Goal: Information Seeking & Learning: Learn about a topic

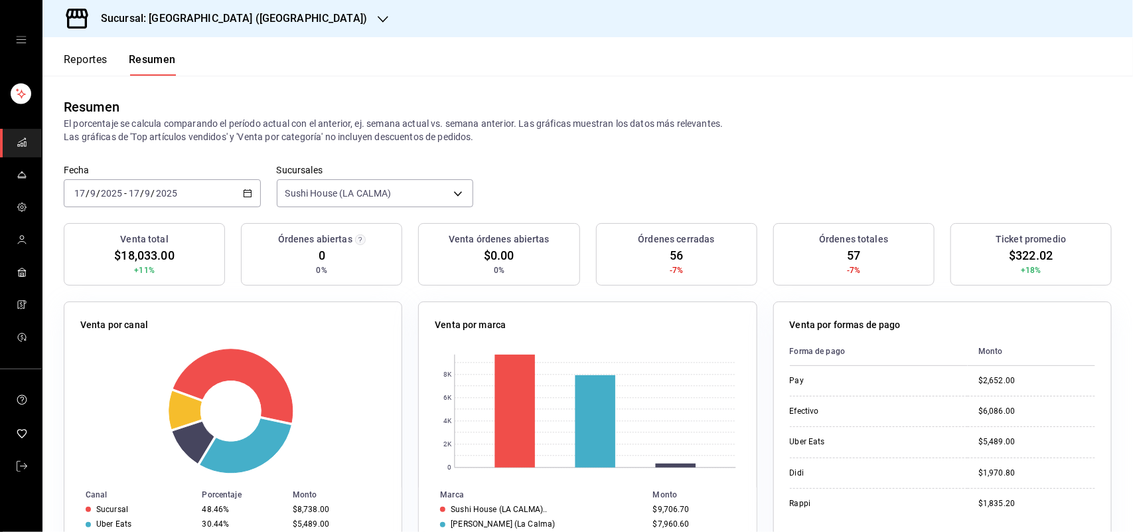
click at [97, 64] on button "Reportes" at bounding box center [86, 64] width 44 height 23
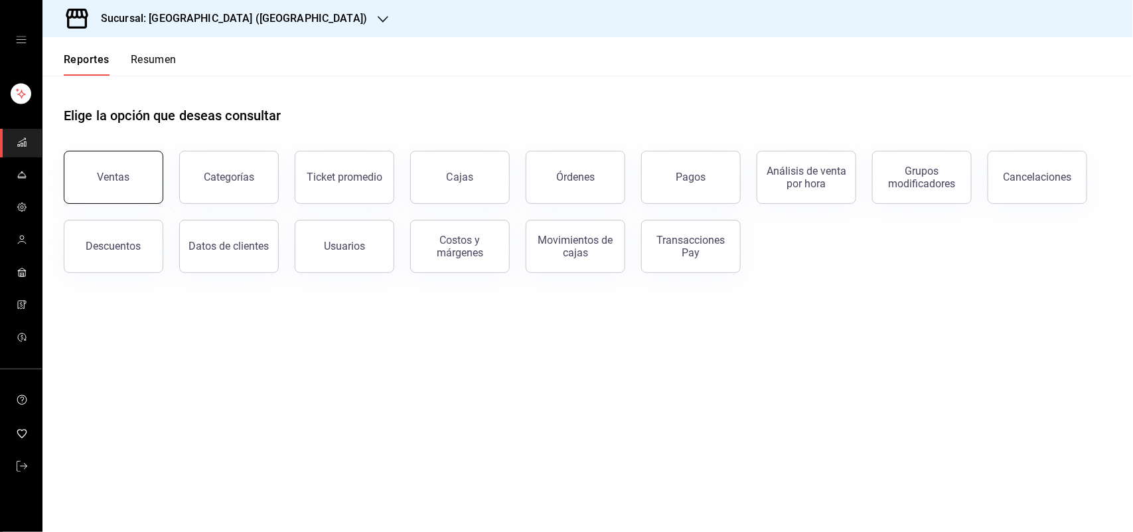
click at [121, 181] on div "Ventas" at bounding box center [114, 177] width 33 height 13
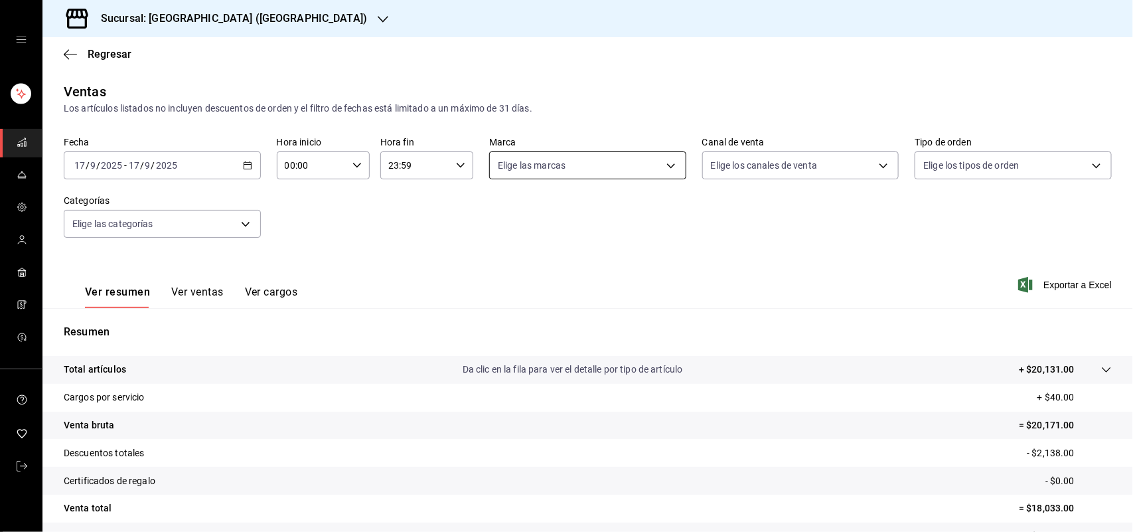
click at [657, 164] on body "Sucursal: Sushi House (LA CALMA) Regresar Ventas Los artículos listados no incl…" at bounding box center [566, 266] width 1133 height 532
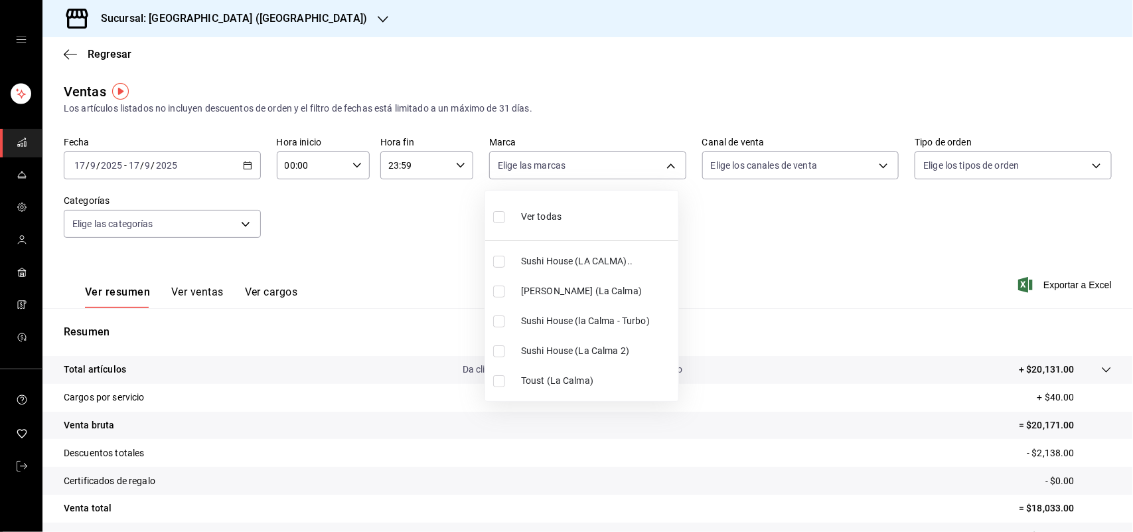
click at [495, 267] on input "checkbox" at bounding box center [499, 262] width 12 height 12
checkbox input "true"
type input "307f2552-bed5-4451-a1d4-9a3d8e6b1418"
click at [866, 166] on div at bounding box center [566, 266] width 1133 height 532
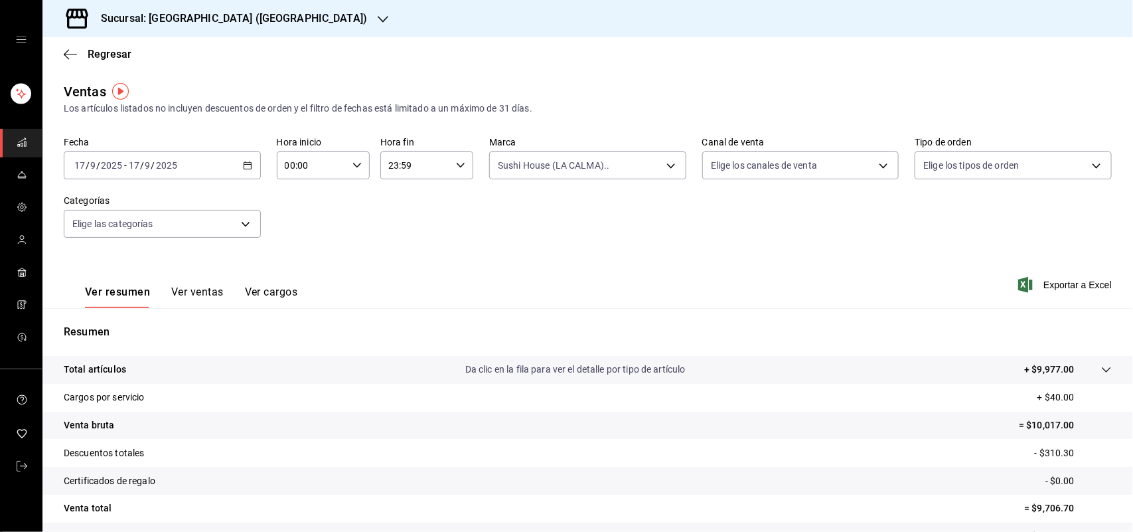
click at [869, 166] on div "Ver todas Sushi House (LA CALMA).. Genki Poke (La Calma) Sushi House (la Calma …" at bounding box center [566, 266] width 1133 height 532
click at [869, 166] on body "Sucursal: Sushi House (LA CALMA) Regresar Ventas Los artículos listados no incl…" at bounding box center [566, 266] width 1133 height 532
click at [709, 325] on input "checkbox" at bounding box center [709, 321] width 12 height 12
checkbox input "true"
type input "RAPPI"
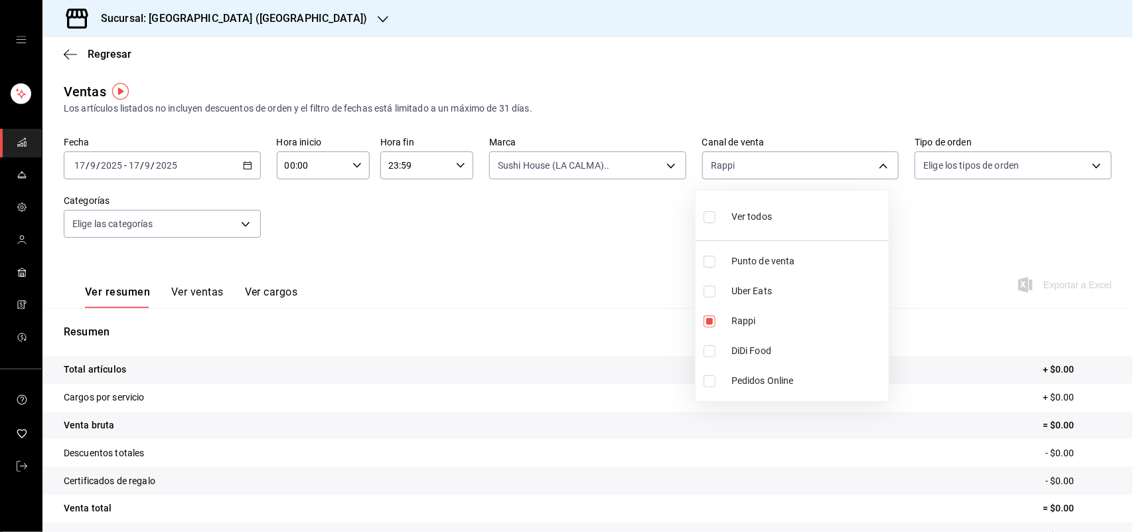
click at [666, 159] on div at bounding box center [566, 266] width 1133 height 532
click at [666, 159] on div "Ver todos Punto de venta Uber Eats Rappi DiDi Food Pedidos Online" at bounding box center [566, 266] width 1133 height 532
click at [665, 163] on body "Sucursal: Sushi House (LA CALMA) Regresar Ventas Los artículos listados no incl…" at bounding box center [566, 266] width 1133 height 532
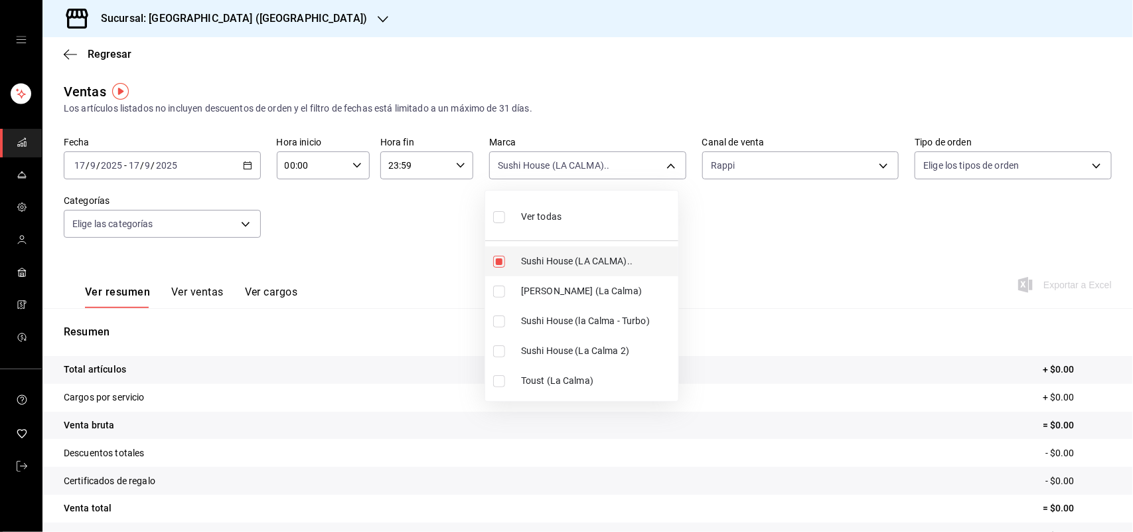
click at [493, 257] on input "checkbox" at bounding box center [499, 262] width 12 height 12
checkbox input "false"
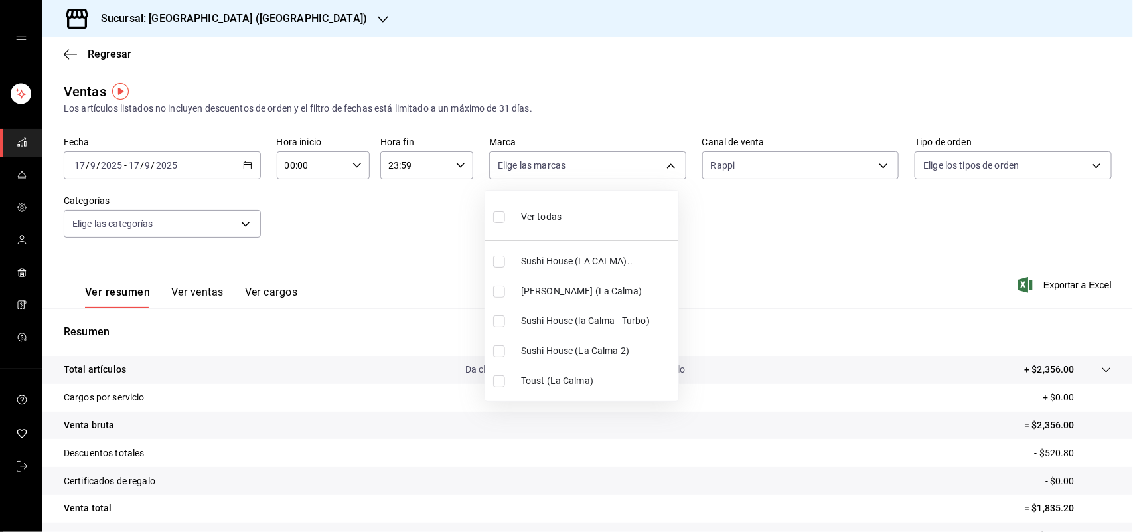
click at [498, 329] on li "Sushi House (la Calma - Turbo)" at bounding box center [581, 321] width 193 height 30
type input "8d0dddf4-cc55-4964-ab1c-2b5841a14462"
checkbox input "true"
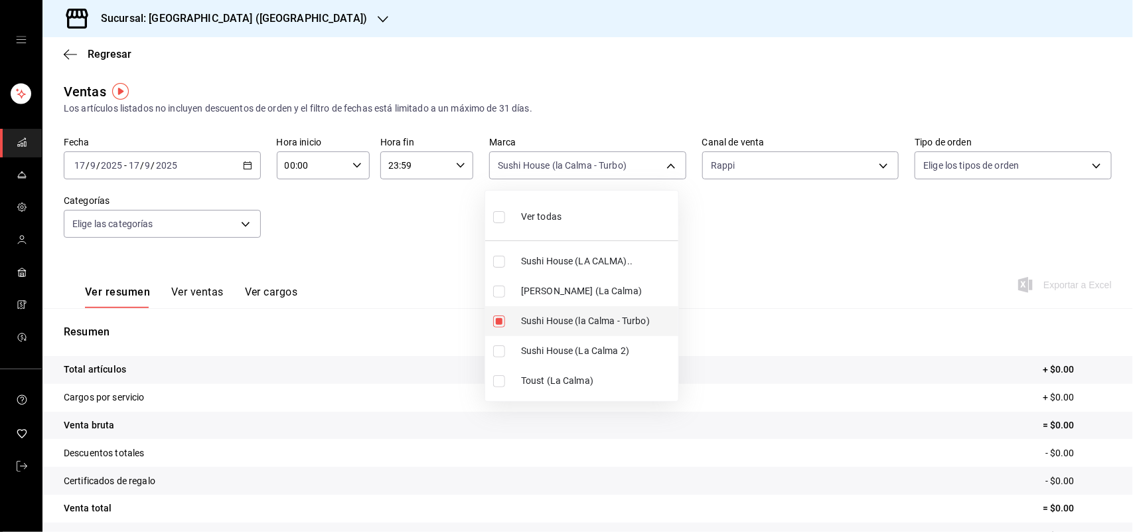
click at [498, 329] on li "Sushi House (la Calma - Turbo)" at bounding box center [581, 321] width 193 height 30
checkbox input "false"
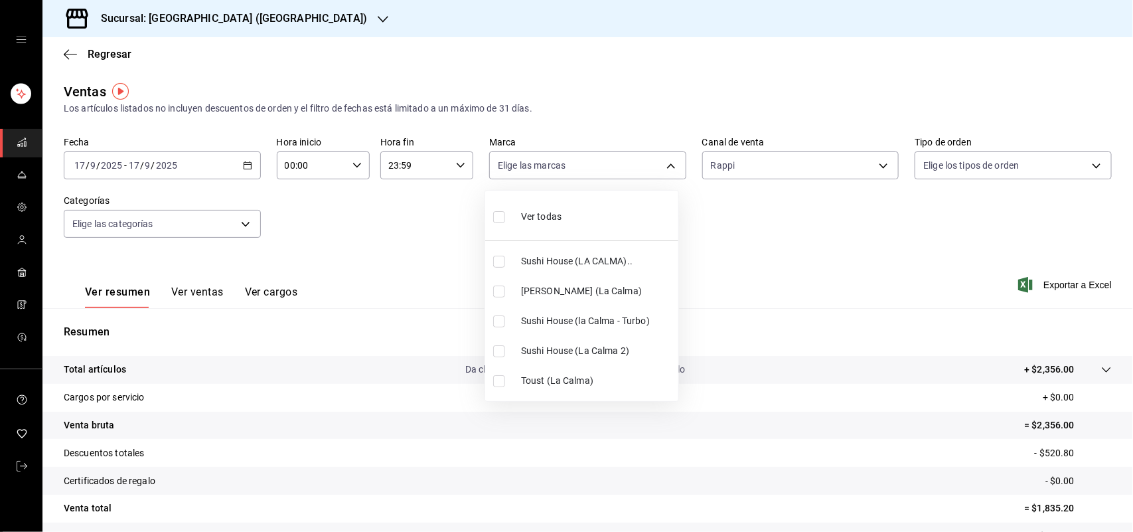
click at [502, 356] on input "checkbox" at bounding box center [499, 351] width 12 height 12
checkbox input "true"
type input "370d3383-42ab-44c7-9136-c83d53f09056"
click at [502, 356] on input "checkbox" at bounding box center [499, 351] width 12 height 12
checkbox input "false"
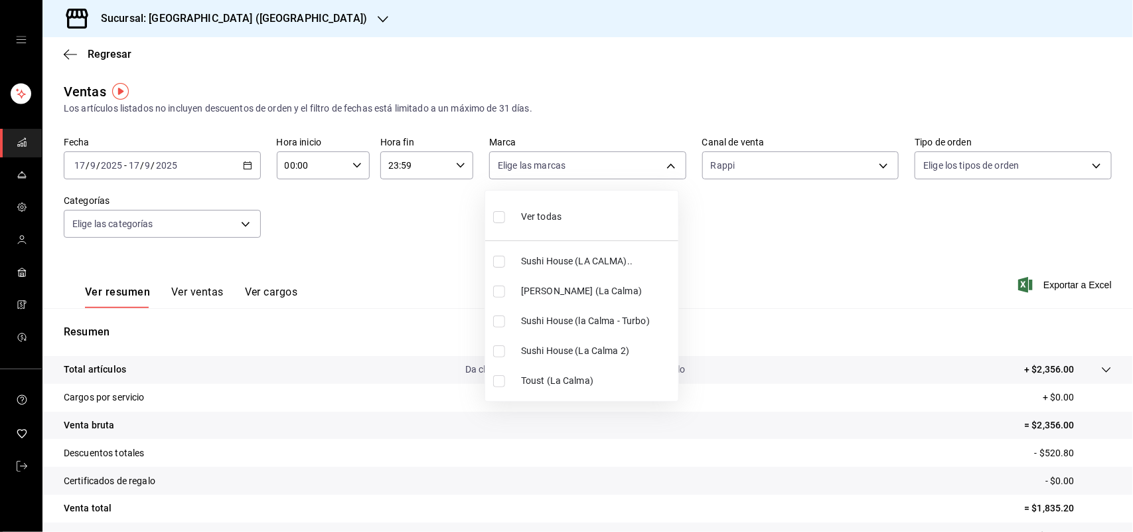
click at [498, 383] on input "checkbox" at bounding box center [499, 381] width 12 height 12
checkbox input "true"
type input "4d5f328c-1a70-4ae8-b0d4-ddc7ef8bf154"
click at [498, 378] on input "checkbox" at bounding box center [499, 381] width 12 height 12
checkbox input "false"
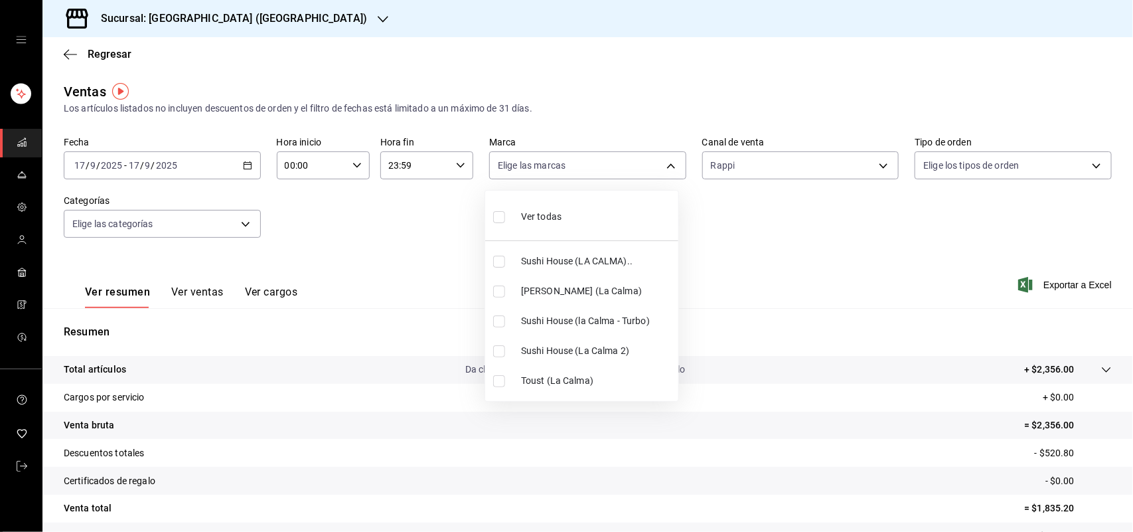
click at [501, 356] on input "checkbox" at bounding box center [499, 351] width 12 height 12
checkbox input "true"
type input "370d3383-42ab-44c7-9136-c83d53f09056"
click at [502, 352] on input "checkbox" at bounding box center [499, 351] width 12 height 12
checkbox input "false"
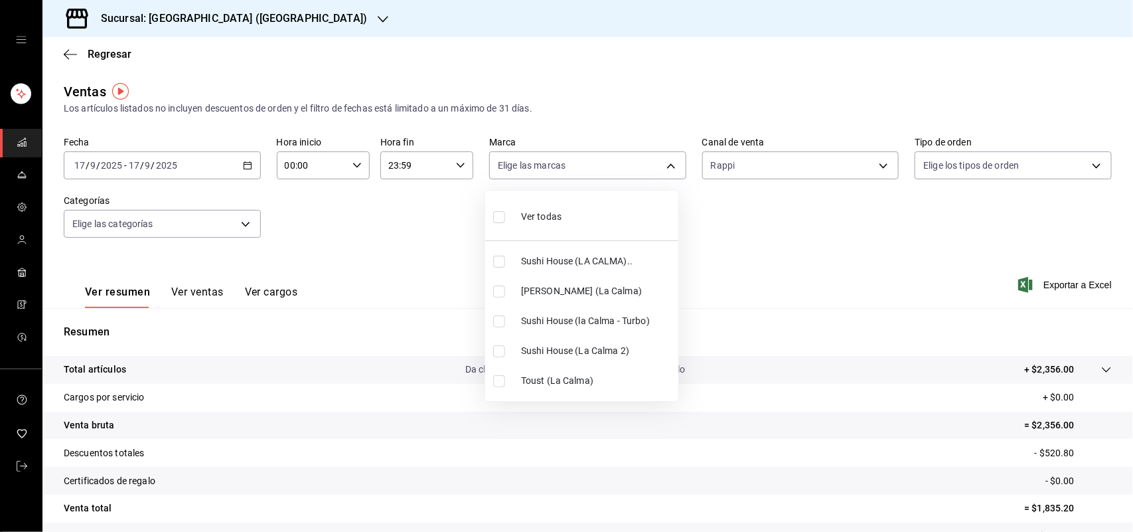
click at [496, 259] on input "checkbox" at bounding box center [499, 262] width 12 height 12
checkbox input "true"
type input "307f2552-bed5-4451-a1d4-9a3d8e6b1418"
click at [874, 165] on div at bounding box center [566, 266] width 1133 height 532
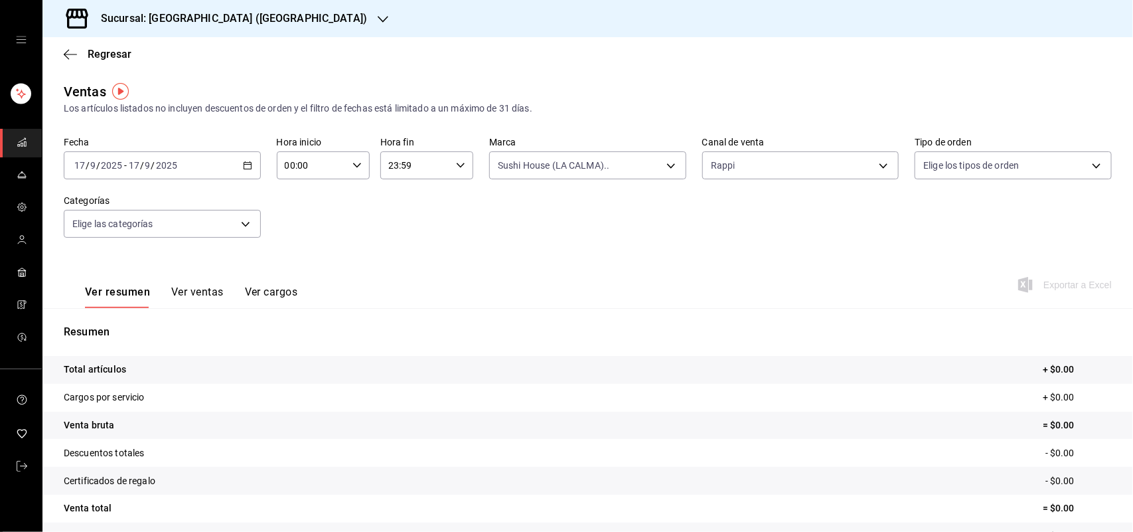
click at [874, 165] on div "Ver todas Sushi House (LA CALMA).. Genki Poke (La Calma) Sushi House (la Calma …" at bounding box center [566, 266] width 1133 height 532
click at [874, 165] on body "Sucursal: Sushi House (LA CALMA) Regresar Ventas Los artículos listados no incl…" at bounding box center [566, 266] width 1133 height 532
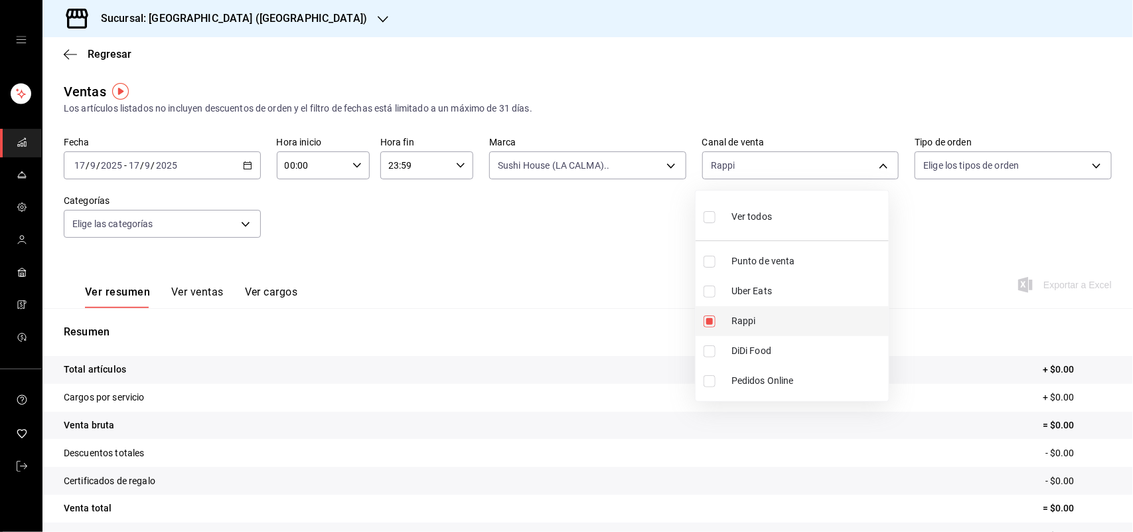
click at [708, 320] on input "checkbox" at bounding box center [709, 321] width 12 height 12
checkbox input "false"
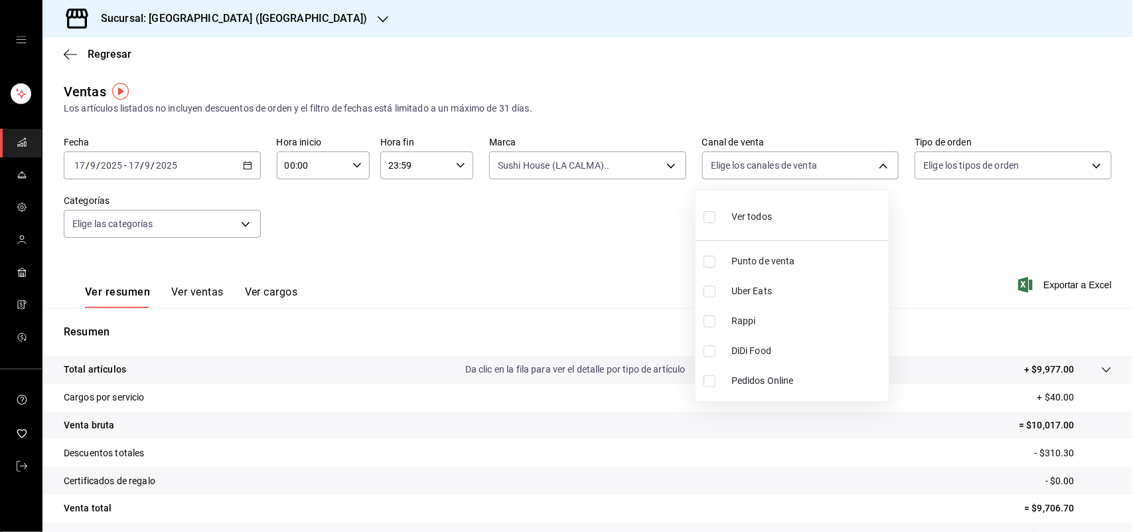
click at [707, 355] on input "checkbox" at bounding box center [709, 351] width 12 height 12
checkbox input "true"
type input "DIDI_FOOD"
click at [707, 355] on input "checkbox" at bounding box center [709, 351] width 12 height 12
checkbox input "false"
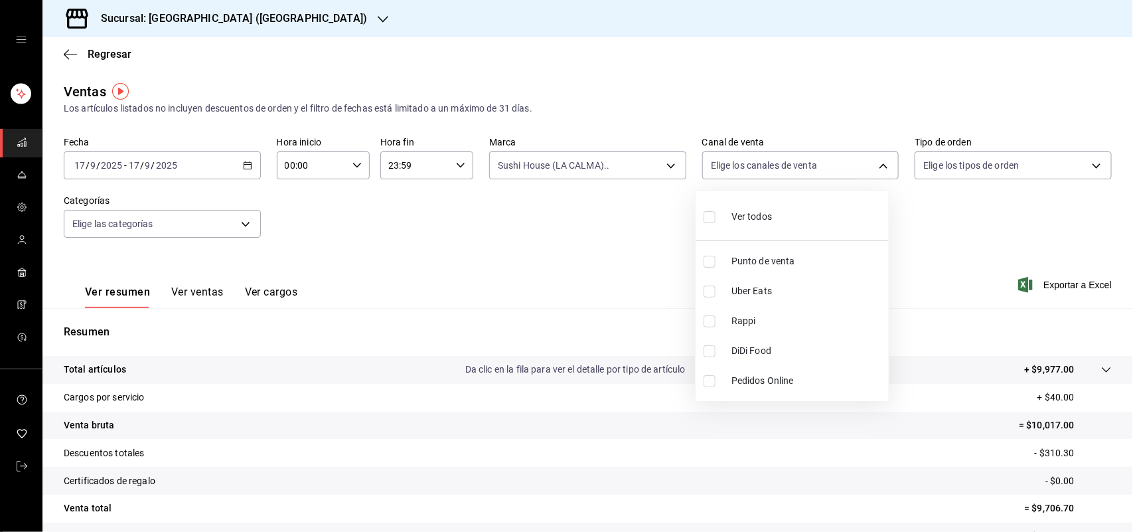
click at [708, 293] on input "checkbox" at bounding box center [709, 291] width 12 height 12
checkbox input "true"
type input "UBER_EATS"
click at [711, 289] on input "checkbox" at bounding box center [709, 291] width 12 height 12
checkbox input "false"
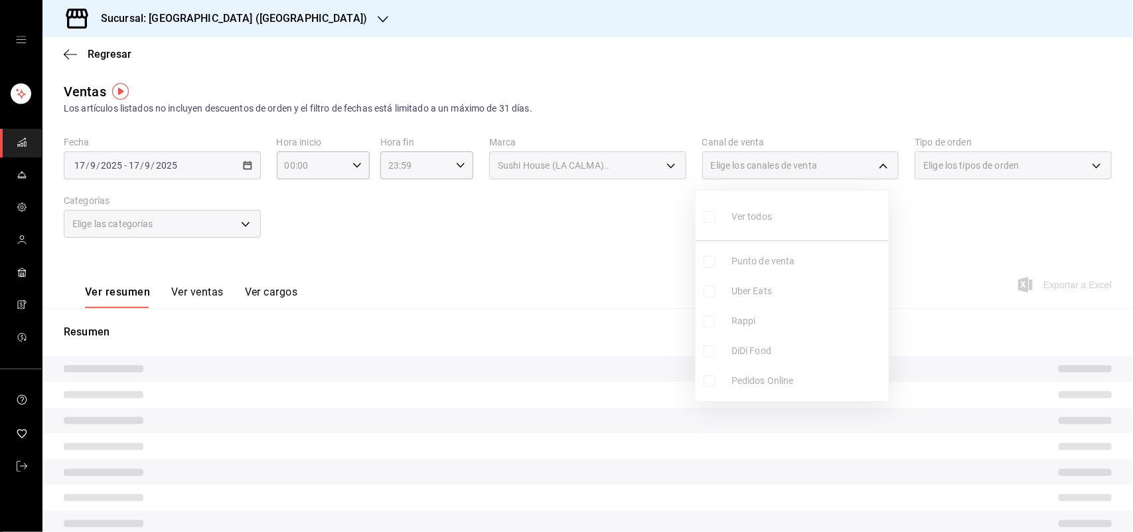
click at [672, 157] on div at bounding box center [566, 266] width 1133 height 532
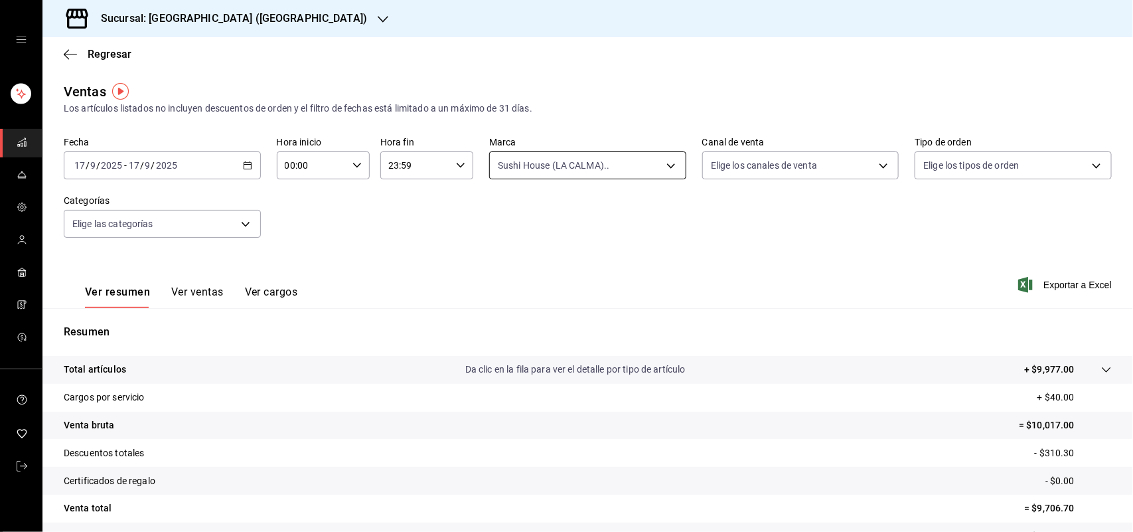
click at [665, 167] on body "Sucursal: Sushi House (LA CALMA) Regresar Ventas Los artículos listados no incl…" at bounding box center [566, 266] width 1133 height 532
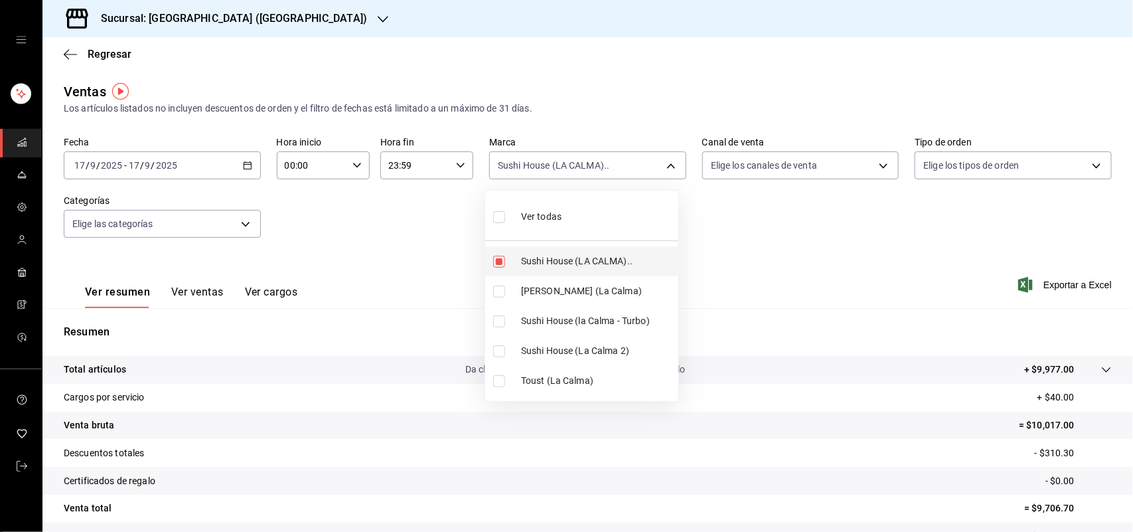
click at [499, 260] on input "checkbox" at bounding box center [499, 262] width 12 height 12
checkbox input "false"
click at [496, 294] on input "checkbox" at bounding box center [499, 291] width 12 height 12
checkbox input "true"
type input "ad5c7ce8-09c3-4353-8fa5-0bd3f2c3ed7d"
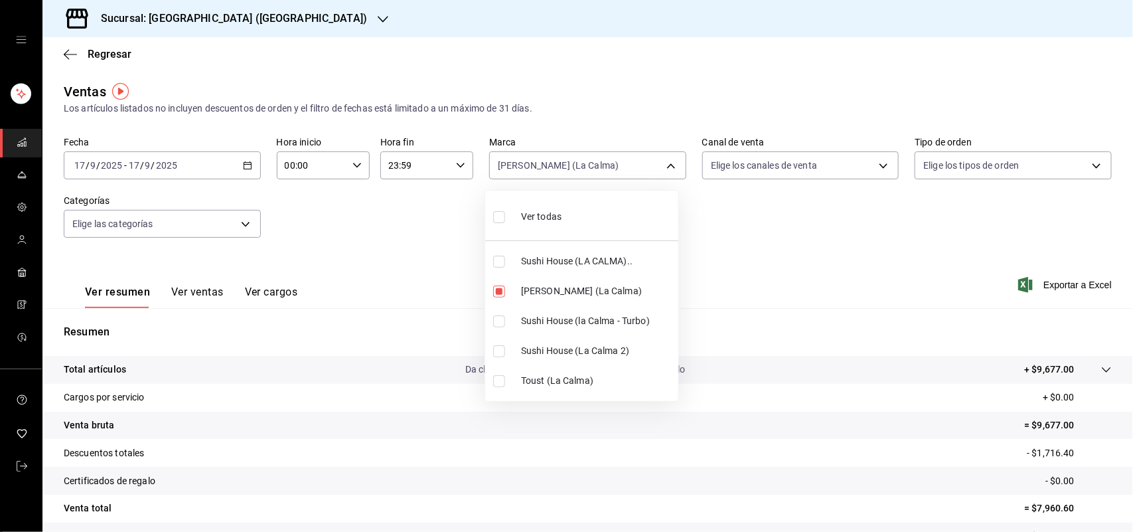
click at [857, 163] on div at bounding box center [566, 266] width 1133 height 532
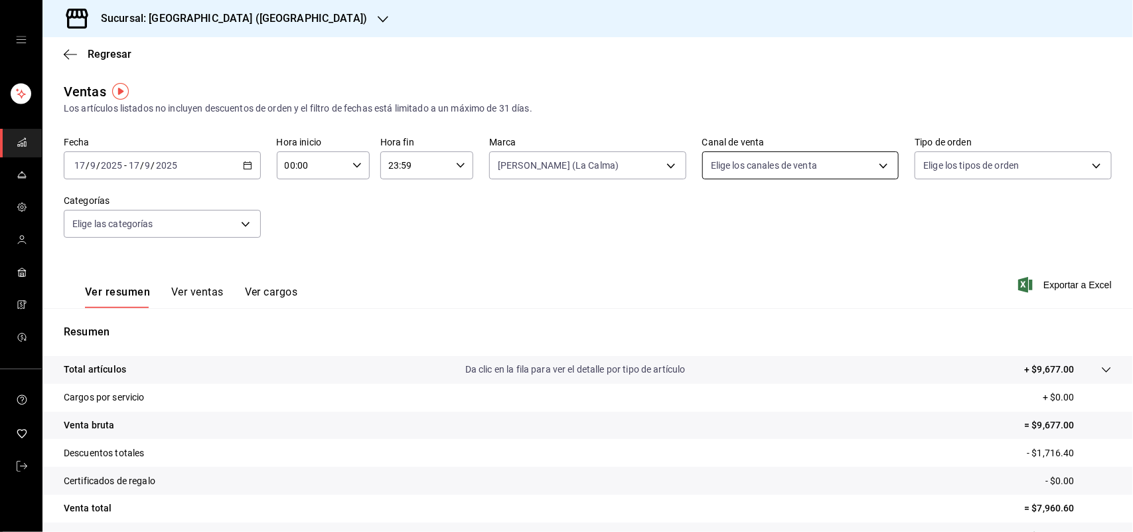
click at [864, 163] on body "Sucursal: Sushi House (LA CALMA) Regresar Ventas Los artículos listados no incl…" at bounding box center [566, 266] width 1133 height 532
click at [707, 323] on input "checkbox" at bounding box center [709, 321] width 12 height 12
checkbox input "true"
type input "RAPPI"
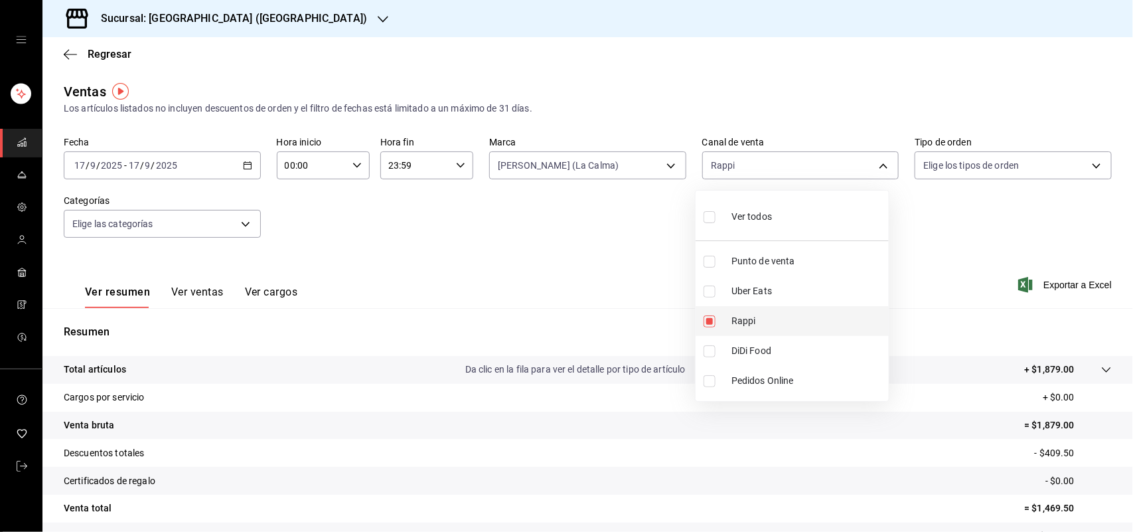
click at [707, 323] on input "checkbox" at bounding box center [709, 321] width 12 height 12
checkbox input "false"
click at [710, 293] on input "checkbox" at bounding box center [709, 291] width 12 height 12
checkbox input "true"
type input "UBER_EATS"
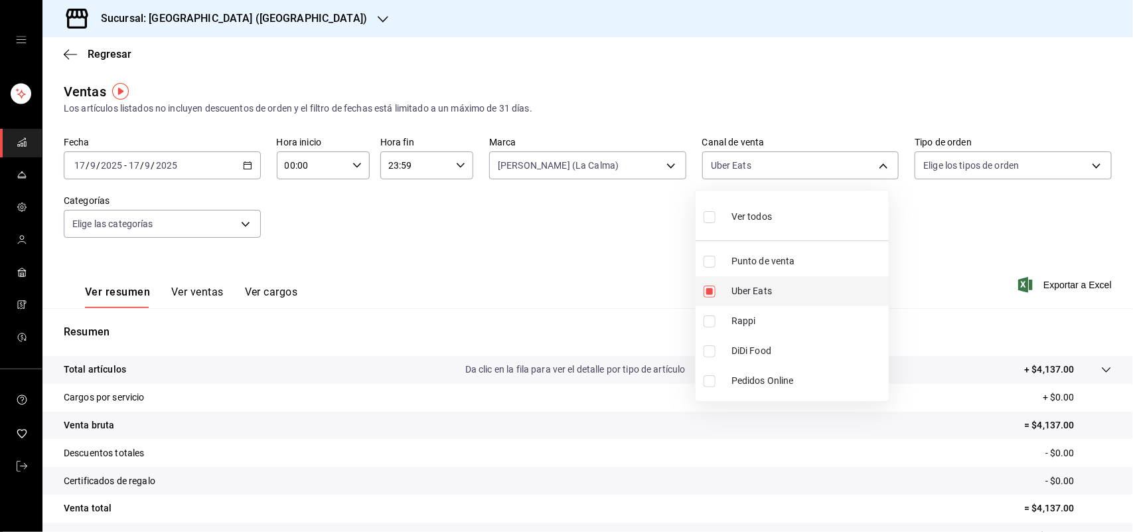
click at [710, 293] on input "checkbox" at bounding box center [709, 291] width 12 height 12
checkbox input "false"
click at [707, 350] on input "checkbox" at bounding box center [709, 351] width 12 height 12
checkbox input "true"
type input "DIDI_FOOD"
